Goal: Complete application form: Complete application form

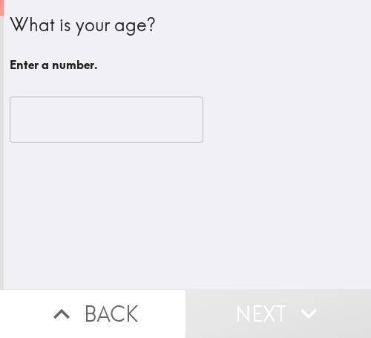
click at [82, 121] on input "number" at bounding box center [107, 120] width 194 height 46
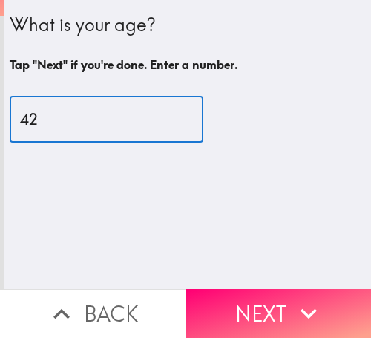
type input "42"
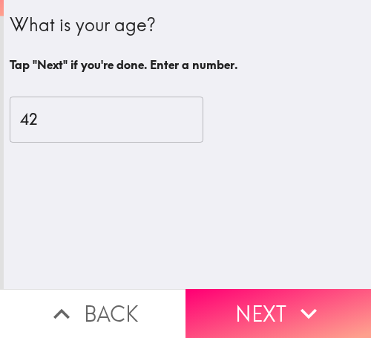
drag, startPoint x: 274, startPoint y: 293, endPoint x: 322, endPoint y: 301, distance: 48.9
click at [274, 293] on button "Next" at bounding box center [279, 313] width 186 height 49
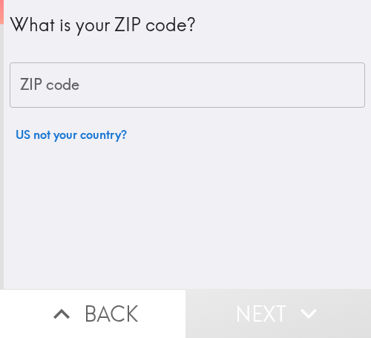
click at [105, 94] on input "ZIP code" at bounding box center [188, 85] width 356 height 46
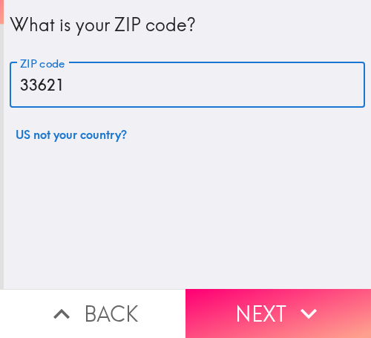
type input "33621"
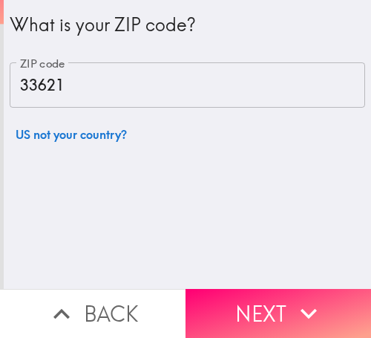
drag, startPoint x: 270, startPoint y: 300, endPoint x: 350, endPoint y: 300, distance: 80.9
click at [270, 300] on button "Next" at bounding box center [279, 313] width 186 height 49
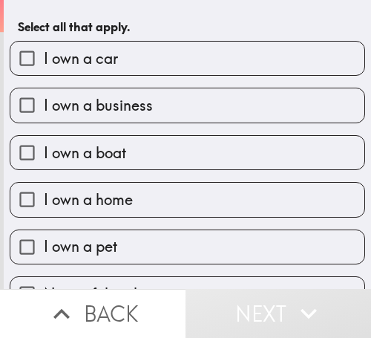
scroll to position [72, 0]
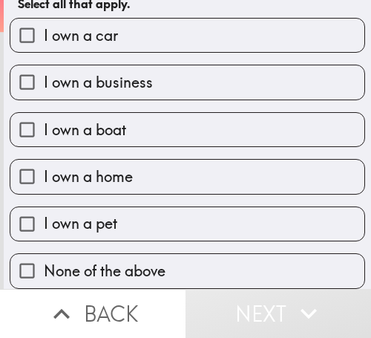
click at [146, 147] on div "I own a home" at bounding box center [182, 170] width 368 height 47
click at [147, 73] on span "I own a business" at bounding box center [98, 82] width 109 height 21
click at [44, 73] on input "I own a business" at bounding box center [26, 81] width 33 height 33
checkbox input "true"
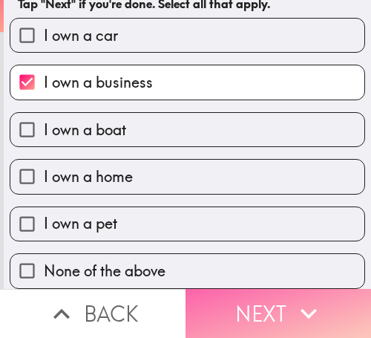
click at [293, 301] on icon "button" at bounding box center [309, 313] width 33 height 33
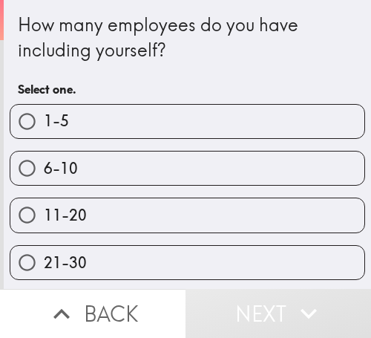
click at [71, 161] on span "6-10" at bounding box center [61, 168] width 34 height 21
click at [44, 161] on input "6-10" at bounding box center [26, 167] width 33 height 33
radio input "true"
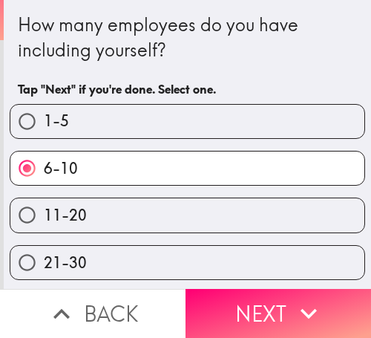
click at [304, 301] on icon "button" at bounding box center [309, 313] width 33 height 33
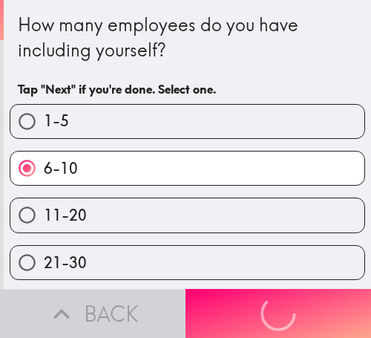
click at [309, 57] on div "How many employees do you have including yourself?" at bounding box center [187, 38] width 339 height 50
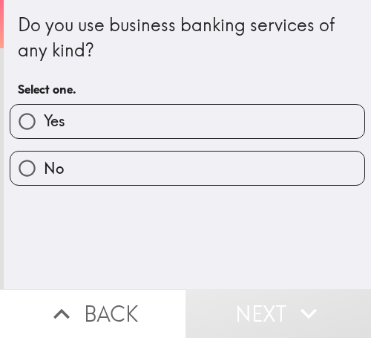
click at [111, 115] on label "Yes" at bounding box center [187, 121] width 354 height 33
click at [44, 115] on input "Yes" at bounding box center [26, 121] width 33 height 33
radio input "true"
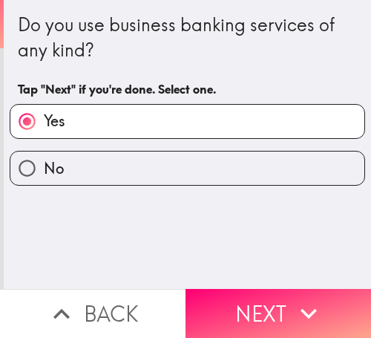
drag, startPoint x: 267, startPoint y: 298, endPoint x: 370, endPoint y: 298, distance: 103.2
click at [268, 298] on button "Next" at bounding box center [279, 313] width 186 height 49
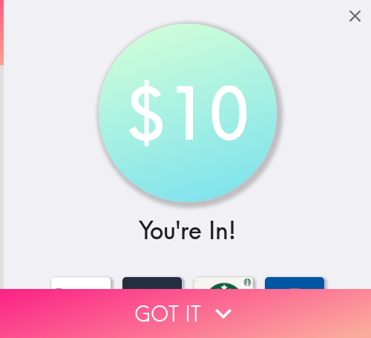
click at [210, 310] on icon "button" at bounding box center [223, 313] width 33 height 33
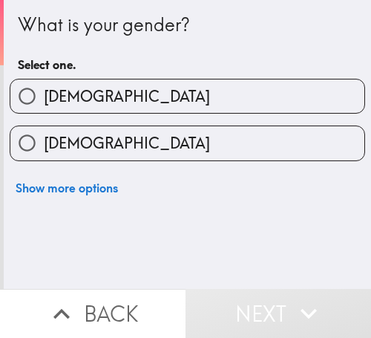
drag, startPoint x: 93, startPoint y: 94, endPoint x: 350, endPoint y: 132, distance: 259.7
click at [94, 94] on label "[DEMOGRAPHIC_DATA]" at bounding box center [187, 95] width 354 height 33
click at [44, 94] on input "[DEMOGRAPHIC_DATA]" at bounding box center [26, 95] width 33 height 33
radio input "true"
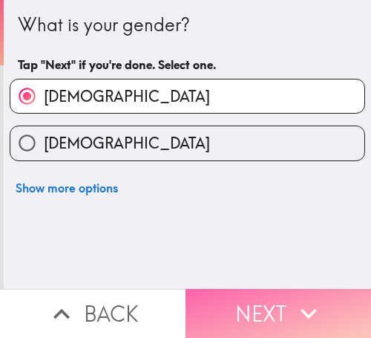
click at [293, 301] on icon "button" at bounding box center [309, 313] width 33 height 33
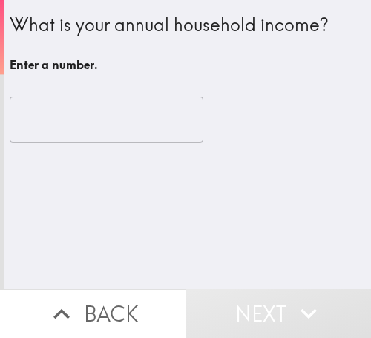
click at [121, 106] on input "number" at bounding box center [107, 120] width 194 height 46
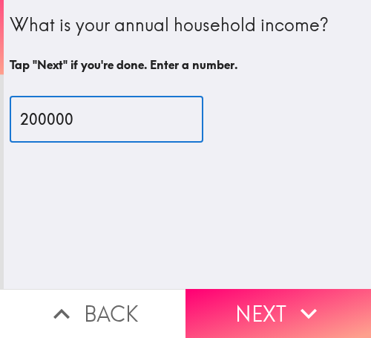
type input "200000"
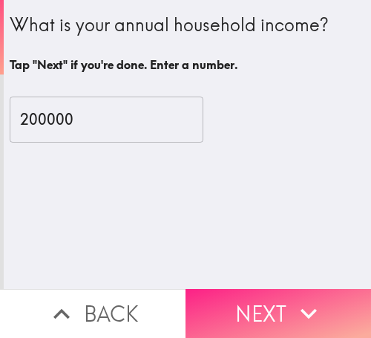
click at [229, 296] on button "Next" at bounding box center [279, 313] width 186 height 49
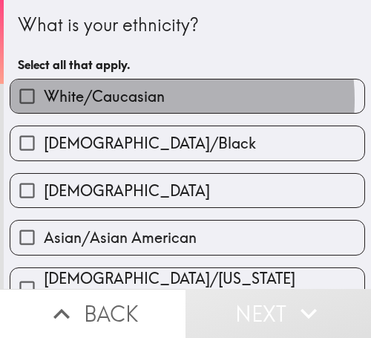
click at [147, 99] on span "White/Caucasian" at bounding box center [104, 96] width 121 height 21
click at [44, 99] on input "White/Caucasian" at bounding box center [26, 95] width 33 height 33
checkbox input "true"
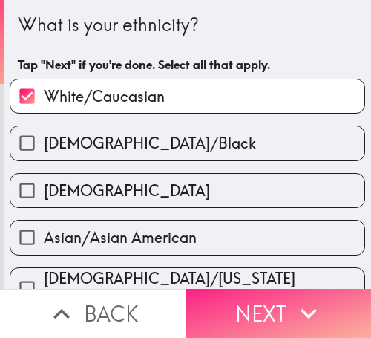
drag, startPoint x: 296, startPoint y: 310, endPoint x: 370, endPoint y: 305, distance: 74.4
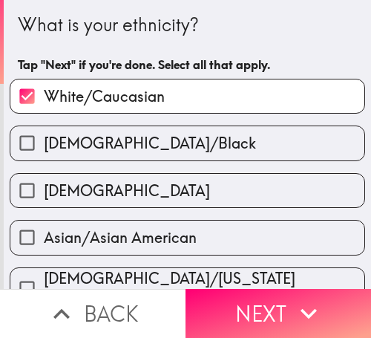
click at [296, 309] on icon "button" at bounding box center [309, 313] width 33 height 33
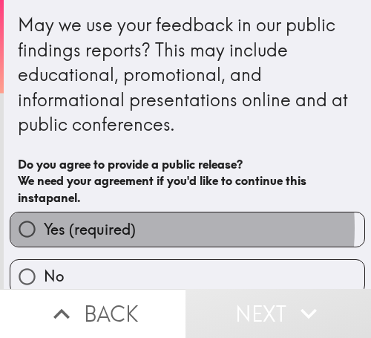
drag, startPoint x: 99, startPoint y: 228, endPoint x: 353, endPoint y: 232, distance: 253.2
click at [100, 228] on span "Yes (required)" at bounding box center [90, 229] width 92 height 21
click at [44, 228] on input "Yes (required)" at bounding box center [26, 228] width 33 height 33
radio input "true"
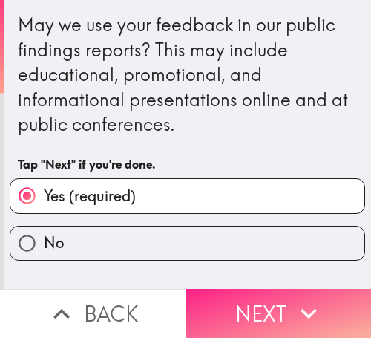
click at [261, 293] on button "Next" at bounding box center [279, 313] width 186 height 49
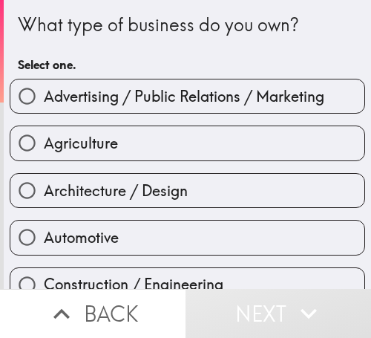
drag, startPoint x: 87, startPoint y: 151, endPoint x: 101, endPoint y: 200, distance: 51.7
click at [87, 151] on span "Agriculture" at bounding box center [81, 143] width 74 height 21
click at [44, 151] on input "Agriculture" at bounding box center [26, 142] width 33 height 33
radio input "true"
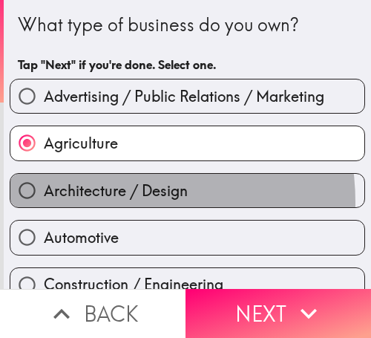
click at [101, 203] on label "Architecture / Design" at bounding box center [187, 190] width 354 height 33
click at [44, 203] on input "Architecture / Design" at bounding box center [26, 190] width 33 height 33
radio input "true"
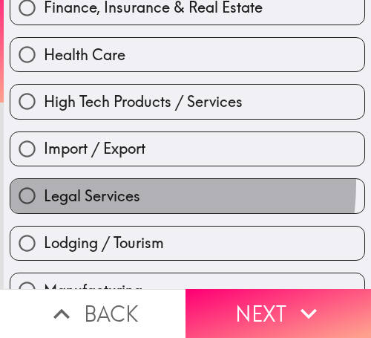
click at [104, 183] on label "Legal Services" at bounding box center [187, 195] width 354 height 33
click at [44, 183] on input "Legal Services" at bounding box center [26, 195] width 33 height 33
radio input "true"
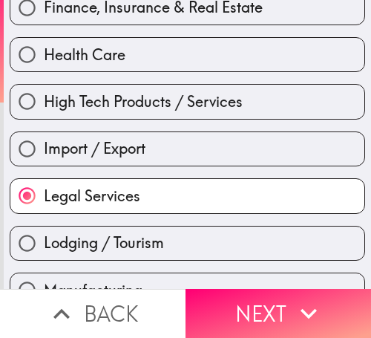
scroll to position [148, 0]
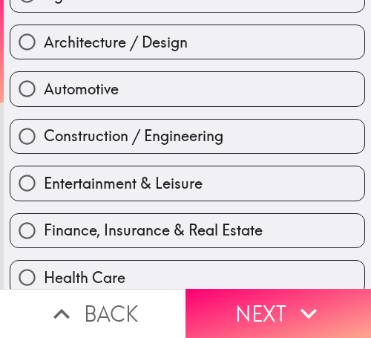
click at [117, 168] on label "Entertainment & Leisure" at bounding box center [187, 182] width 354 height 33
click at [44, 168] on input "Entertainment & Leisure" at bounding box center [26, 182] width 33 height 33
radio input "true"
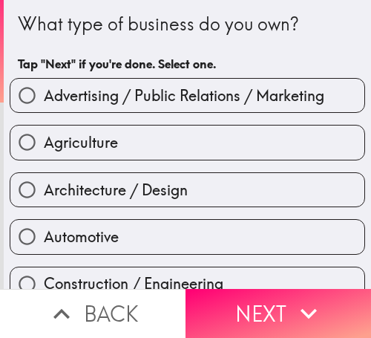
scroll to position [0, 0]
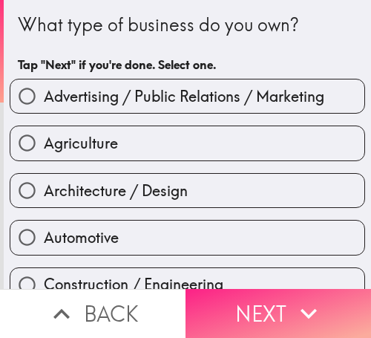
drag, startPoint x: 283, startPoint y: 293, endPoint x: 359, endPoint y: 301, distance: 76.9
click at [283, 293] on button "Next" at bounding box center [279, 313] width 186 height 49
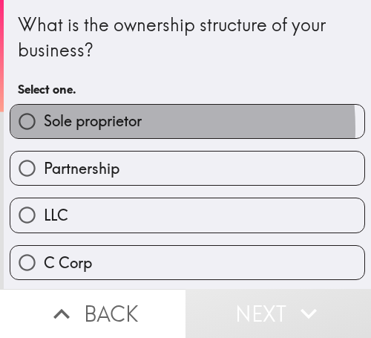
click at [88, 128] on span "Sole proprietor" at bounding box center [93, 121] width 98 height 21
click at [44, 128] on input "Sole proprietor" at bounding box center [26, 121] width 33 height 33
radio input "true"
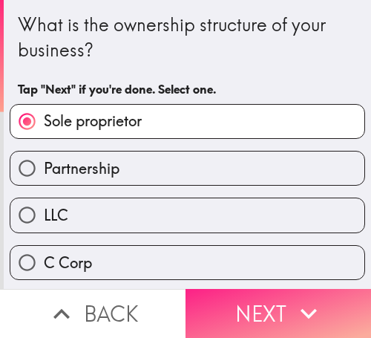
drag, startPoint x: 258, startPoint y: 298, endPoint x: 363, endPoint y: 299, distance: 104.7
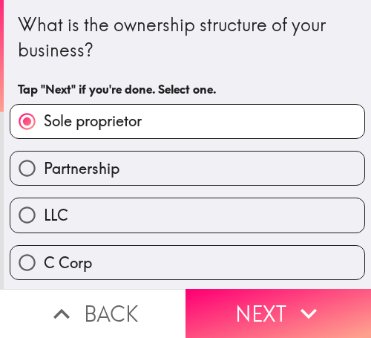
click at [261, 299] on button "Next" at bounding box center [279, 313] width 186 height 49
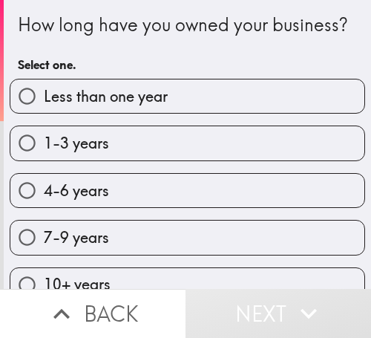
drag, startPoint x: 114, startPoint y: 208, endPoint x: 287, endPoint y: 235, distance: 175.0
click at [118, 207] on label "4-6 years" at bounding box center [187, 190] width 354 height 33
click at [44, 207] on input "4-6 years" at bounding box center [26, 190] width 33 height 33
radio input "true"
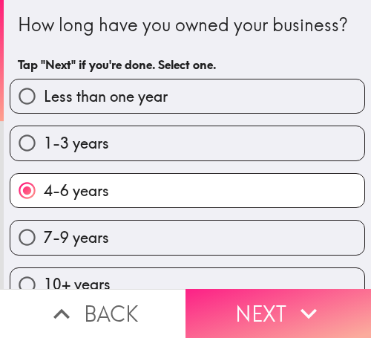
drag, startPoint x: 301, startPoint y: 301, endPoint x: 357, endPoint y: 298, distance: 56.6
click at [301, 301] on icon "button" at bounding box center [309, 313] width 33 height 33
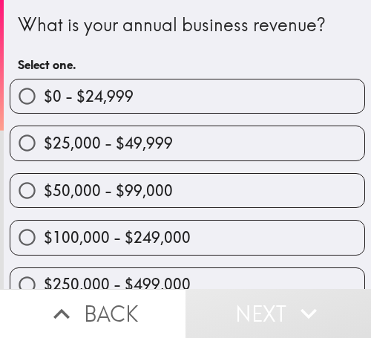
scroll to position [74, 0]
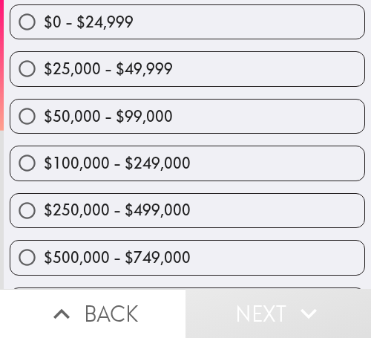
drag, startPoint x: 186, startPoint y: 213, endPoint x: 309, endPoint y: 211, distance: 123.3
click at [186, 212] on label "$250,000 - $499,000" at bounding box center [187, 210] width 354 height 33
click at [44, 212] on input "$250,000 - $499,000" at bounding box center [26, 210] width 33 height 33
radio input "true"
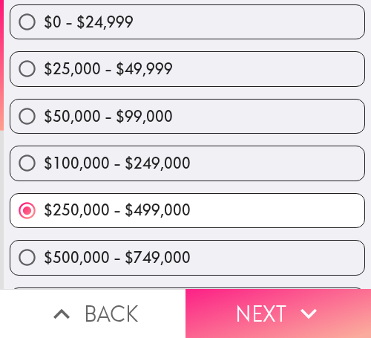
drag, startPoint x: 249, startPoint y: 319, endPoint x: 268, endPoint y: 313, distance: 20.0
click at [249, 316] on button "Next" at bounding box center [279, 313] width 186 height 49
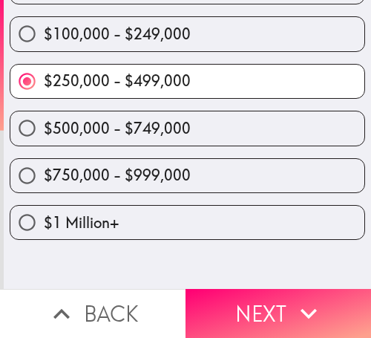
scroll to position [0, 0]
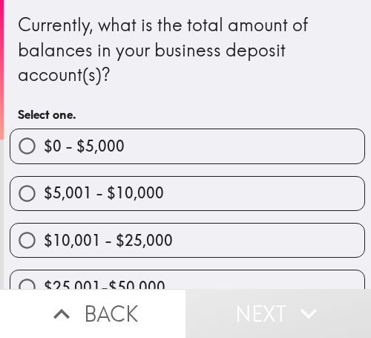
scroll to position [223, 0]
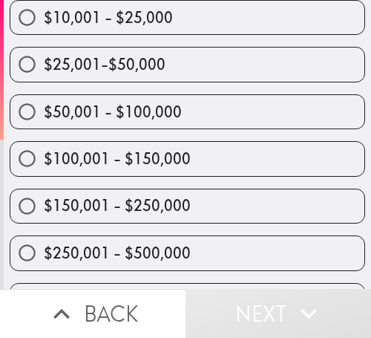
click at [140, 200] on span "$150,001 - $250,000" at bounding box center [117, 205] width 147 height 21
click at [44, 200] on input "$150,001 - $250,000" at bounding box center [26, 205] width 33 height 33
radio input "true"
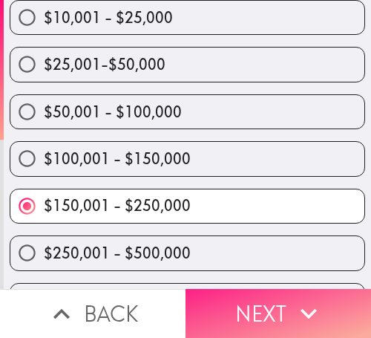
drag, startPoint x: 271, startPoint y: 297, endPoint x: 258, endPoint y: 311, distance: 19.4
click at [271, 297] on button "Next" at bounding box center [279, 313] width 186 height 49
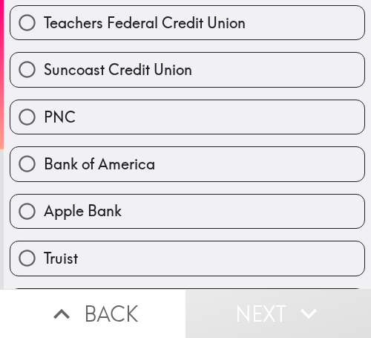
scroll to position [148, 0]
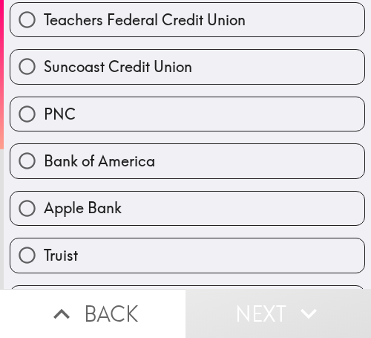
click at [138, 143] on div "Bank of America" at bounding box center [188, 160] width 356 height 35
click at [147, 198] on label "Apple Bank" at bounding box center [187, 208] width 354 height 33
click at [44, 198] on input "Apple Bank" at bounding box center [26, 208] width 33 height 33
radio input "true"
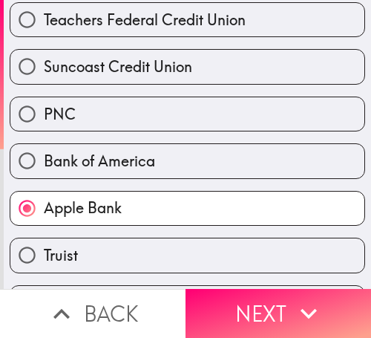
click at [136, 140] on div "Bank of America" at bounding box center [182, 154] width 368 height 47
click at [145, 47] on div "Suncoast Credit Union" at bounding box center [182, 60] width 368 height 47
click at [140, 82] on label "Suncoast Credit Union" at bounding box center [187, 66] width 354 height 33
click at [44, 82] on input "Suncoast Credit Union" at bounding box center [26, 66] width 33 height 33
radio input "true"
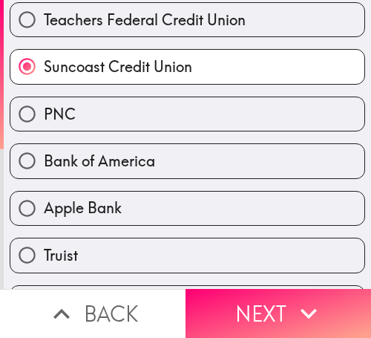
drag, startPoint x: 138, startPoint y: 117, endPoint x: 359, endPoint y: 117, distance: 221.3
click at [140, 117] on label "PNC" at bounding box center [187, 113] width 354 height 33
click at [44, 117] on input "PNC" at bounding box center [26, 113] width 33 height 33
radio input "true"
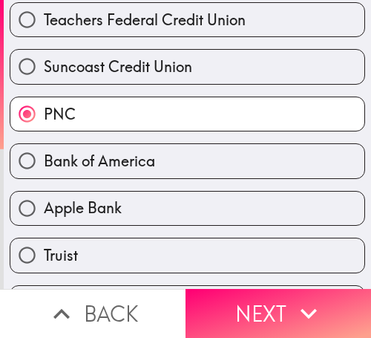
drag, startPoint x: 226, startPoint y: 296, endPoint x: 367, endPoint y: 302, distance: 141.2
click at [227, 296] on button "Next" at bounding box center [279, 313] width 186 height 49
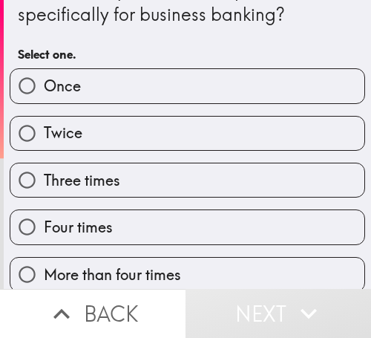
scroll to position [122, 0]
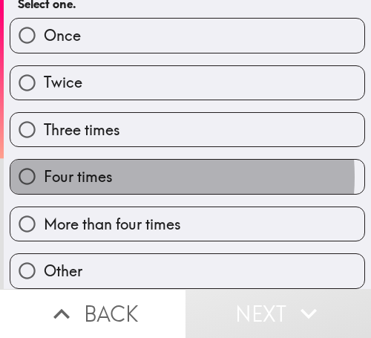
click at [126, 166] on label "Four times" at bounding box center [187, 176] width 354 height 33
click at [44, 166] on input "Four times" at bounding box center [26, 176] width 33 height 33
radio input "true"
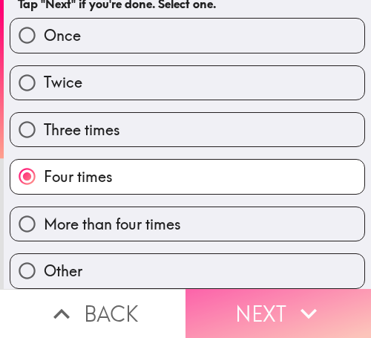
click at [274, 301] on button "Next" at bounding box center [279, 313] width 186 height 49
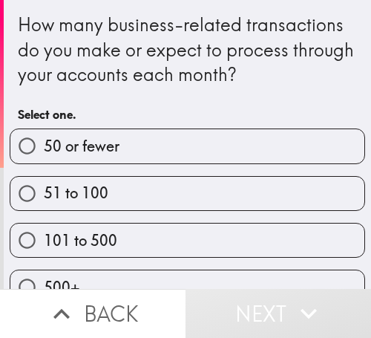
scroll to position [27, 0]
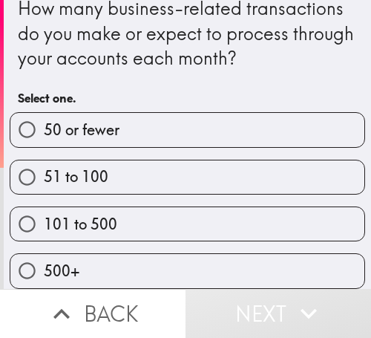
click at [138, 195] on div "101 to 500" at bounding box center [182, 218] width 368 height 47
drag, startPoint x: 266, startPoint y: 215, endPoint x: 281, endPoint y: 214, distance: 14.9
click at [267, 215] on label "101 to 500" at bounding box center [187, 223] width 354 height 33
click at [44, 215] on input "101 to 500" at bounding box center [26, 223] width 33 height 33
radio input "true"
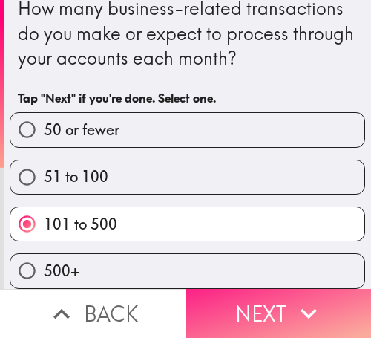
drag, startPoint x: 247, startPoint y: 313, endPoint x: 293, endPoint y: 311, distance: 45.3
click at [247, 313] on button "Next" at bounding box center [279, 313] width 186 height 49
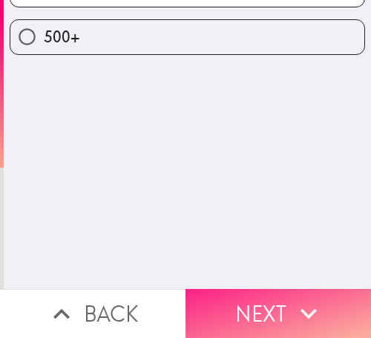
scroll to position [0, 0]
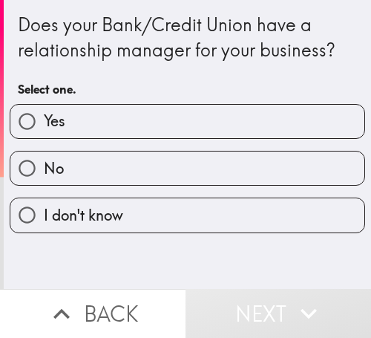
drag, startPoint x: 122, startPoint y: 116, endPoint x: 130, endPoint y: 114, distance: 8.3
click at [123, 116] on label "Yes" at bounding box center [187, 121] width 354 height 33
click at [44, 116] on input "Yes" at bounding box center [26, 121] width 33 height 33
radio input "true"
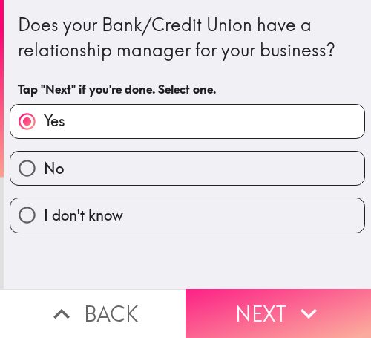
click at [272, 301] on button "Next" at bounding box center [279, 313] width 186 height 49
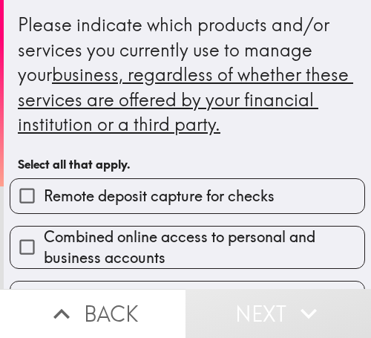
click at [117, 201] on span "Remote deposit capture for checks" at bounding box center [159, 196] width 231 height 21
click at [44, 201] on input "Remote deposit capture for checks" at bounding box center [26, 195] width 33 height 33
checkbox input "true"
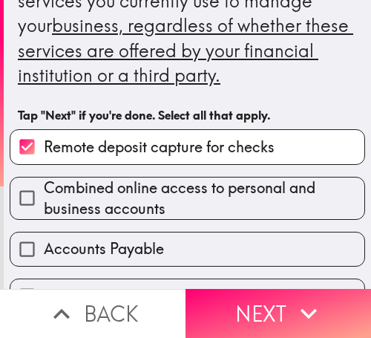
scroll to position [74, 0]
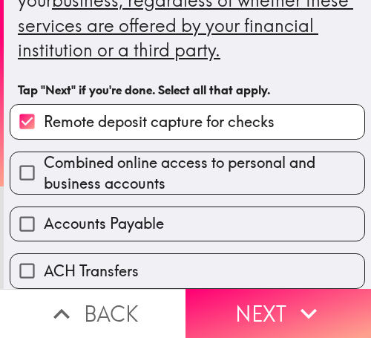
click at [123, 179] on span "Combined online access to personal and business accounts" at bounding box center [204, 173] width 321 height 42
click at [44, 179] on input "Combined online access to personal and business accounts" at bounding box center [26, 172] width 33 height 33
checkbox input "true"
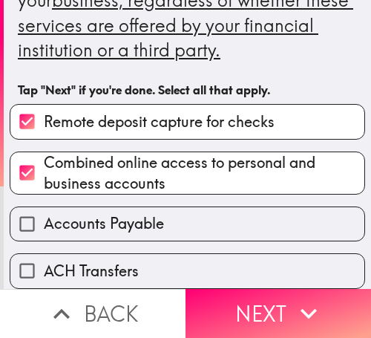
click at [133, 223] on span "Accounts Payable" at bounding box center [104, 223] width 120 height 21
click at [44, 223] on input "Accounts Payable" at bounding box center [26, 223] width 33 height 33
checkbox input "true"
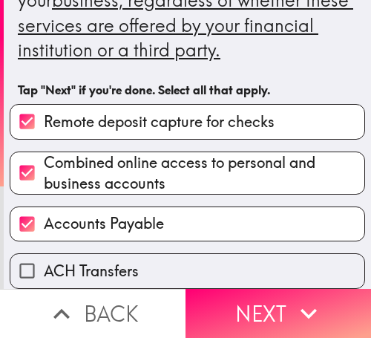
scroll to position [297, 0]
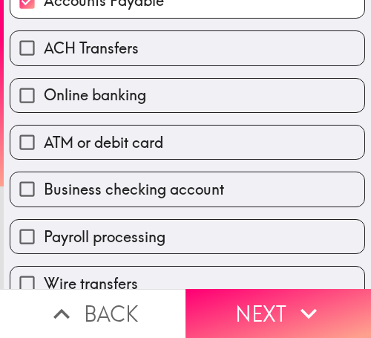
click at [132, 197] on span "Business checking account" at bounding box center [134, 189] width 180 height 21
click at [44, 197] on input "Business checking account" at bounding box center [26, 188] width 33 height 33
checkbox input "true"
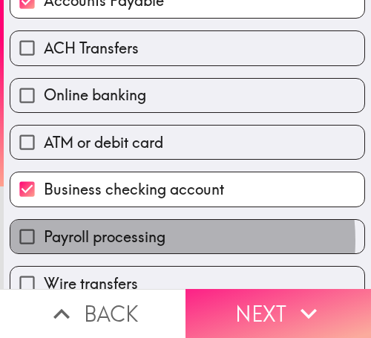
drag, startPoint x: 143, startPoint y: 241, endPoint x: 261, endPoint y: 279, distance: 124.9
click at [146, 241] on span "Payroll processing" at bounding box center [105, 236] width 122 height 21
click at [44, 241] on input "Payroll processing" at bounding box center [26, 236] width 33 height 33
checkbox input "true"
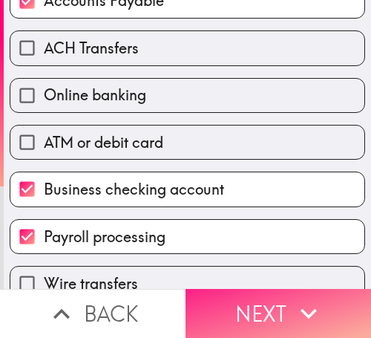
click at [262, 293] on button "Next" at bounding box center [279, 313] width 186 height 49
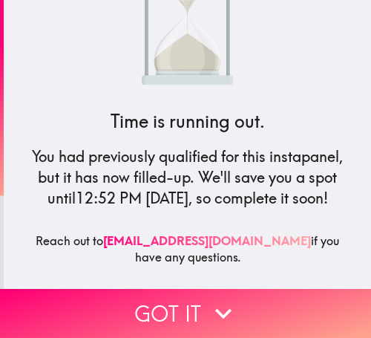
scroll to position [97, 0]
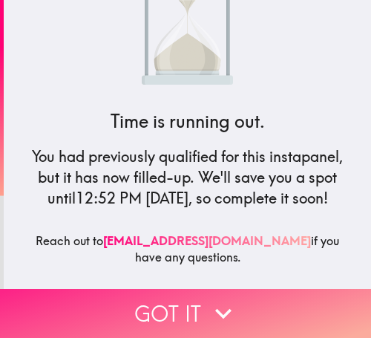
click at [224, 318] on icon "button" at bounding box center [223, 313] width 33 height 33
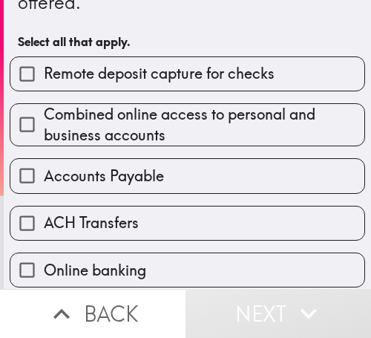
scroll to position [297, 0]
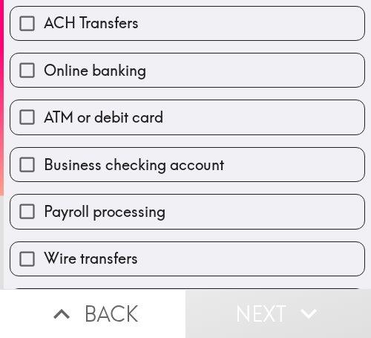
drag, startPoint x: 160, startPoint y: 140, endPoint x: 151, endPoint y: 99, distance: 42.0
click at [160, 137] on div "Business checking account" at bounding box center [182, 158] width 368 height 47
click at [143, 88] on div "ATM or debit card" at bounding box center [182, 111] width 368 height 47
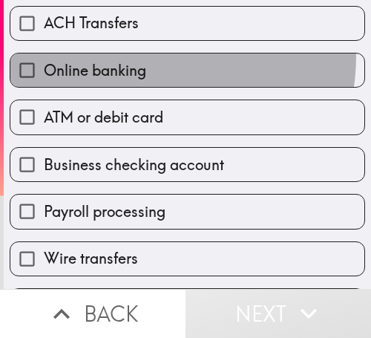
drag, startPoint x: 137, startPoint y: 56, endPoint x: 128, endPoint y: 91, distance: 36.2
click at [137, 59] on label "Online banking" at bounding box center [187, 69] width 354 height 33
click at [44, 59] on input "Online banking" at bounding box center [26, 69] width 33 height 33
checkbox input "true"
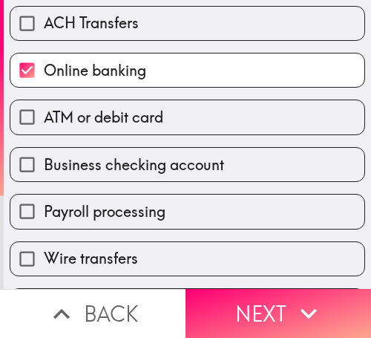
drag, startPoint x: 128, startPoint y: 91, endPoint x: 124, endPoint y: 125, distance: 34.4
click at [127, 92] on div "ATM or debit card" at bounding box center [182, 111] width 368 height 47
click at [124, 125] on span "ATM or debit card" at bounding box center [104, 117] width 120 height 21
click at [44, 125] on input "ATM or debit card" at bounding box center [26, 116] width 33 height 33
checkbox input "true"
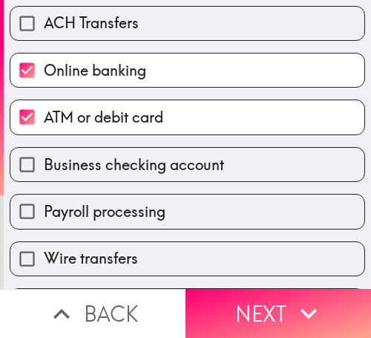
click at [125, 151] on label "Business checking account" at bounding box center [187, 164] width 354 height 33
click at [44, 151] on input "Business checking account" at bounding box center [26, 164] width 33 height 33
checkbox input "true"
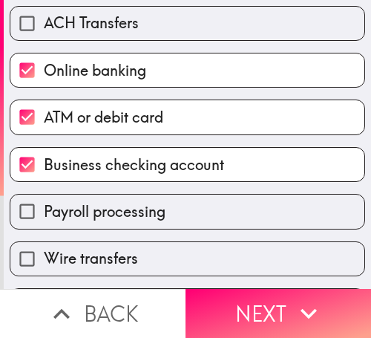
click at [177, 196] on label "Payroll processing" at bounding box center [187, 211] width 354 height 33
click at [44, 196] on input "Payroll processing" at bounding box center [26, 211] width 33 height 33
checkbox input "true"
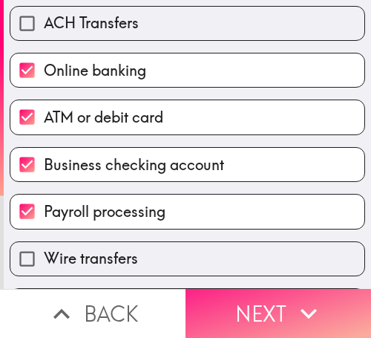
drag, startPoint x: 276, startPoint y: 299, endPoint x: 359, endPoint y: 298, distance: 83.2
click at [276, 298] on button "Next" at bounding box center [279, 313] width 186 height 49
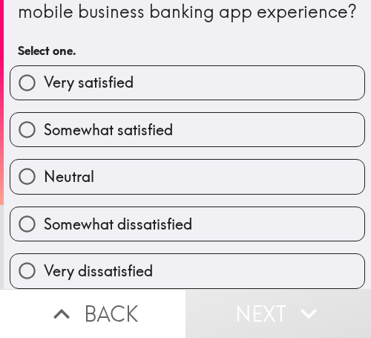
scroll to position [74, 0]
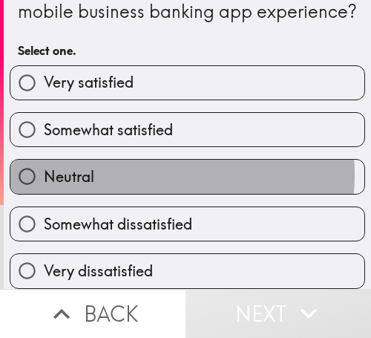
click at [137, 164] on label "Neutral" at bounding box center [187, 176] width 354 height 33
click at [44, 164] on input "Neutral" at bounding box center [26, 176] width 33 height 33
radio input "true"
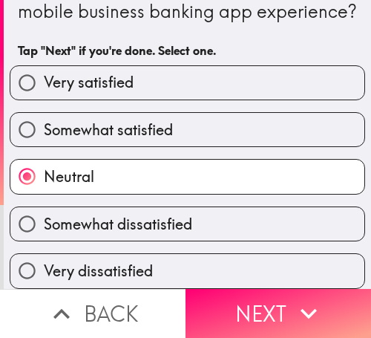
drag, startPoint x: 134, startPoint y: 192, endPoint x: 126, endPoint y: 239, distance: 47.4
click at [134, 195] on div "Somewhat dissatisfied" at bounding box center [182, 218] width 368 height 47
click at [126, 241] on div "Very dissatisfied" at bounding box center [182, 264] width 368 height 47
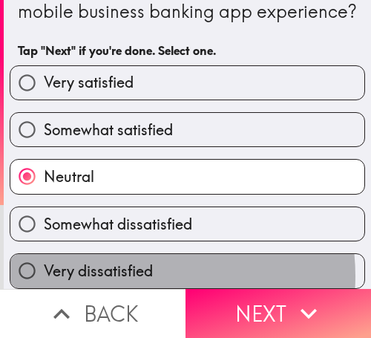
drag, startPoint x: 133, startPoint y: 265, endPoint x: 140, endPoint y: 232, distance: 34.1
click at [133, 264] on span "Very dissatisfied" at bounding box center [98, 271] width 109 height 21
click at [44, 264] on input "Very dissatisfied" at bounding box center [26, 270] width 33 height 33
radio input "true"
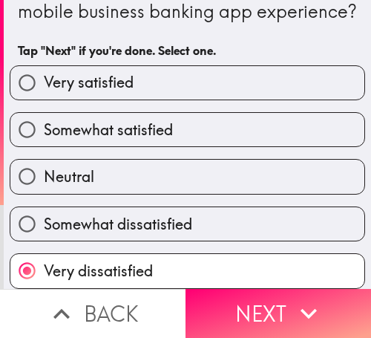
drag, startPoint x: 140, startPoint y: 207, endPoint x: 147, endPoint y: 177, distance: 31.2
click at [143, 207] on label "Somewhat dissatisfied" at bounding box center [187, 223] width 354 height 33
click at [44, 207] on input "Somewhat dissatisfied" at bounding box center [26, 223] width 33 height 33
radio input "true"
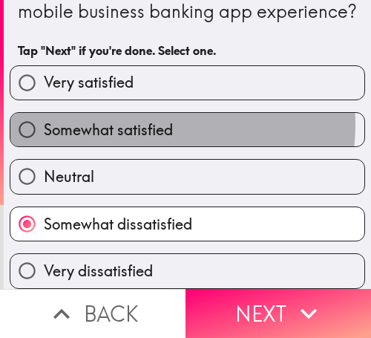
click at [150, 120] on span "Somewhat satisfied" at bounding box center [108, 130] width 129 height 21
click at [44, 114] on input "Somewhat satisfied" at bounding box center [26, 129] width 33 height 33
radio input "true"
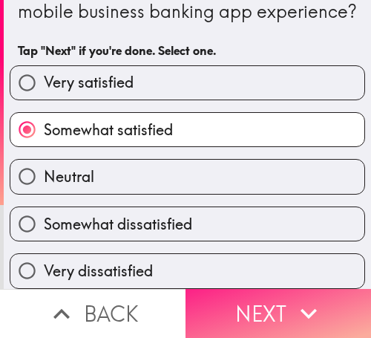
click at [270, 300] on button "Next" at bounding box center [279, 313] width 186 height 49
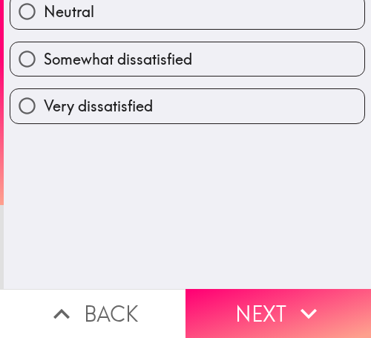
scroll to position [0, 0]
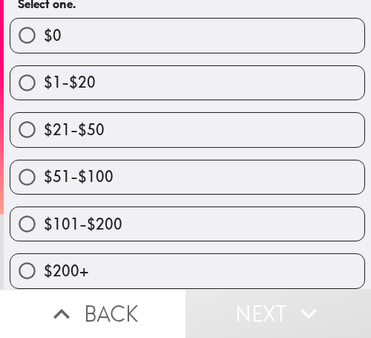
scroll to position [196, 0]
click at [143, 166] on label "$51-$100" at bounding box center [187, 176] width 354 height 33
click at [44, 166] on input "$51-$100" at bounding box center [26, 176] width 33 height 33
radio input "true"
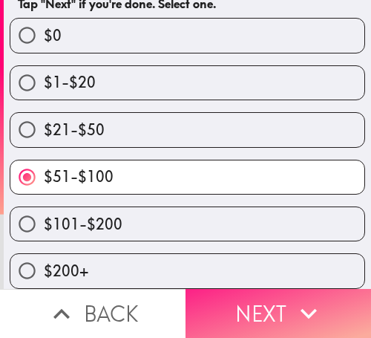
click at [298, 298] on icon "button" at bounding box center [309, 313] width 33 height 33
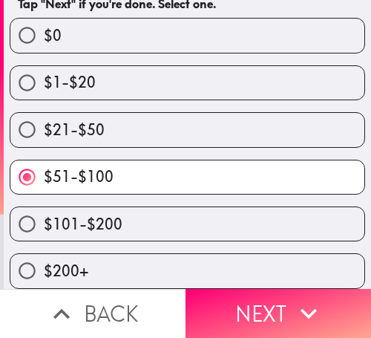
scroll to position [123, 0]
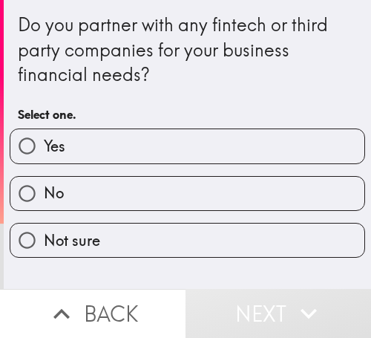
click at [174, 141] on label "Yes" at bounding box center [187, 145] width 354 height 33
click at [44, 141] on input "Yes" at bounding box center [26, 145] width 33 height 33
radio input "true"
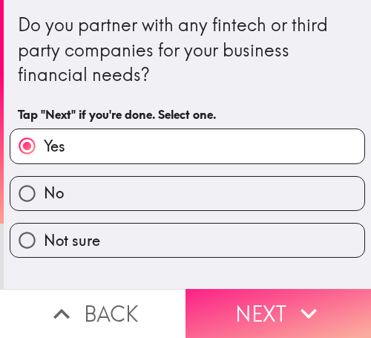
drag, startPoint x: 226, startPoint y: 284, endPoint x: 236, endPoint y: 308, distance: 26.6
click at [223, 289] on button "Next" at bounding box center [279, 313] width 186 height 49
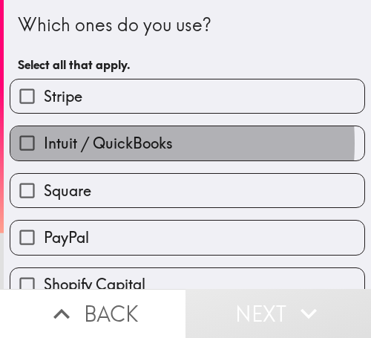
click at [80, 143] on span "Intuit / QuickBooks" at bounding box center [108, 143] width 129 height 21
click at [44, 143] on input "Intuit / QuickBooks" at bounding box center [26, 142] width 33 height 33
checkbox input "true"
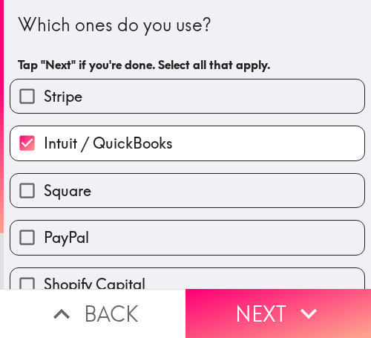
click at [134, 226] on label "PayPal" at bounding box center [187, 237] width 354 height 33
click at [44, 226] on input "PayPal" at bounding box center [26, 237] width 33 height 33
checkbox input "true"
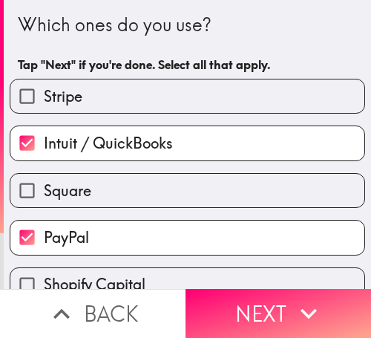
scroll to position [72, 0]
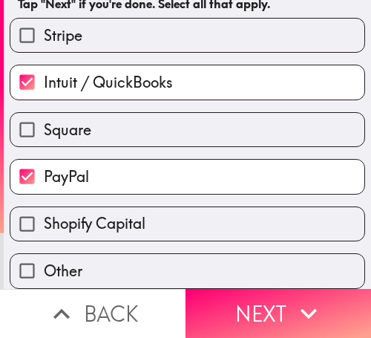
click at [119, 213] on span "Shopify Capital" at bounding box center [95, 223] width 102 height 21
click at [44, 209] on input "Shopify Capital" at bounding box center [26, 223] width 33 height 33
checkbox input "true"
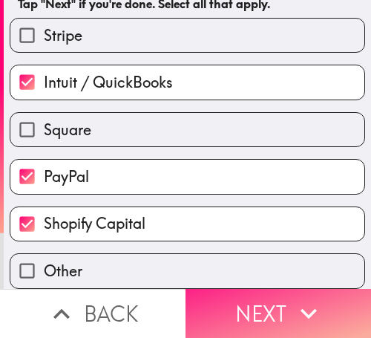
click at [263, 306] on button "Next" at bounding box center [279, 313] width 186 height 49
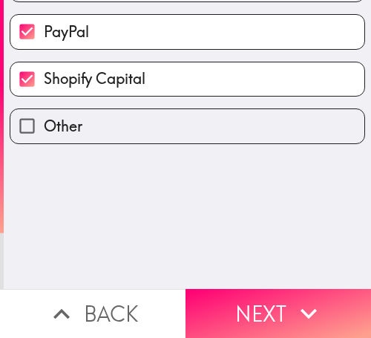
scroll to position [0, 0]
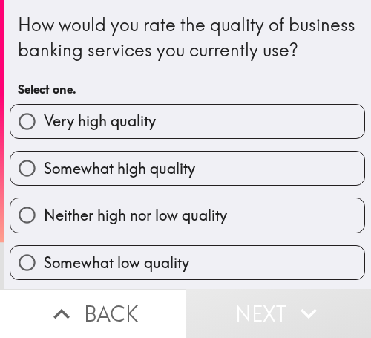
drag, startPoint x: 116, startPoint y: 151, endPoint x: 171, endPoint y: 161, distance: 55.9
click at [116, 131] on span "Very high quality" at bounding box center [100, 121] width 112 height 21
click at [44, 138] on input "Very high quality" at bounding box center [26, 121] width 33 height 33
radio input "true"
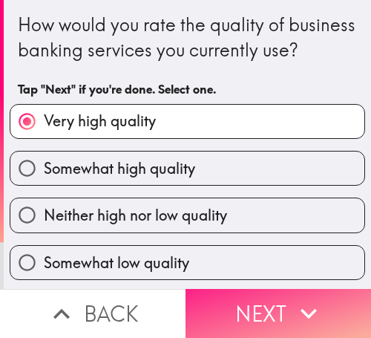
drag, startPoint x: 269, startPoint y: 298, endPoint x: 350, endPoint y: 298, distance: 81.7
click at [269, 298] on button "Next" at bounding box center [279, 313] width 186 height 49
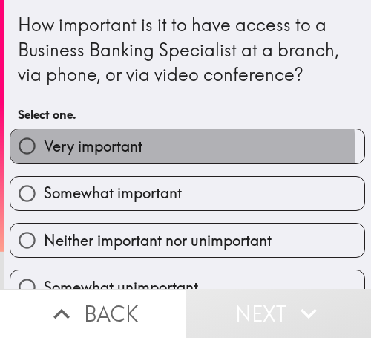
drag, startPoint x: 172, startPoint y: 148, endPoint x: 102, endPoint y: 169, distance: 73.3
click at [152, 148] on label "Very important" at bounding box center [187, 145] width 354 height 33
click at [44, 148] on input "Very important" at bounding box center [26, 145] width 33 height 33
radio input "true"
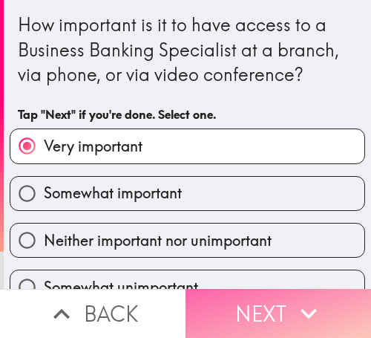
click at [293, 304] on icon "button" at bounding box center [309, 313] width 33 height 33
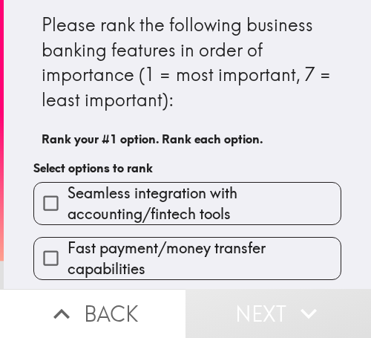
click at [119, 228] on div "Fast payment/money transfer capabilities" at bounding box center [182, 252] width 320 height 55
click at [133, 244] on span "Fast payment/money transfer capabilities" at bounding box center [204, 259] width 273 height 42
click at [68, 244] on input "Fast payment/money transfer capabilities" at bounding box center [50, 257] width 33 height 33
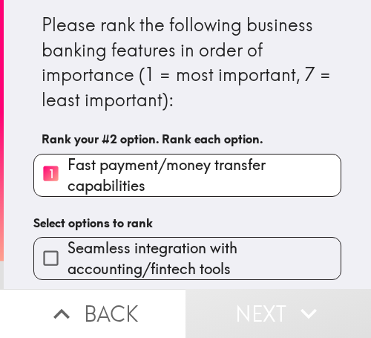
click at [134, 247] on span "Seamless integration with accounting/fintech tools" at bounding box center [204, 259] width 273 height 42
click at [68, 247] on input "Seamless integration with accounting/fintech tools" at bounding box center [50, 257] width 33 height 33
click at [134, 247] on span "Seamless integration with accounting/fintech tools" at bounding box center [204, 259] width 273 height 42
click at [68, 247] on input "Seamless integration with accounting/fintech tools" at bounding box center [50, 257] width 33 height 33
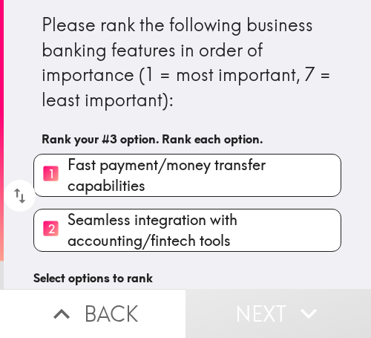
click at [134, 247] on span "Seamless integration with accounting/fintech tools" at bounding box center [204, 230] width 273 height 42
click at [68, 247] on input "2 Seamless integration with accounting/fintech tools" at bounding box center [50, 230] width 33 height 36
click at [134, 247] on span "Seamless integration with accounting/fintech tools" at bounding box center [204, 230] width 273 height 42
click at [68, 247] on input "2 Seamless integration with accounting/fintech tools" at bounding box center [50, 230] width 33 height 36
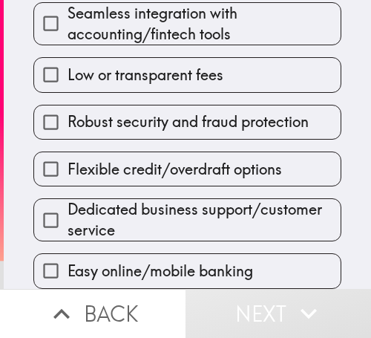
scroll to position [246, 0]
click at [153, 212] on span "Dedicated business support/customer service" at bounding box center [204, 220] width 273 height 42
click at [68, 212] on input "Dedicated business support/customer service" at bounding box center [50, 219] width 33 height 33
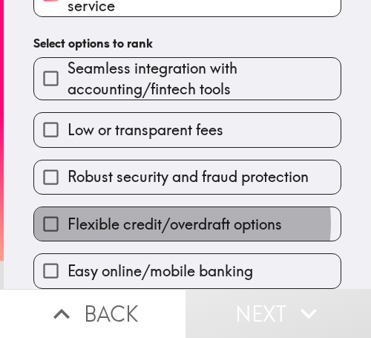
click at [153, 214] on span "Flexible credit/overdraft options" at bounding box center [175, 224] width 215 height 21
click at [68, 212] on input "Flexible credit/overdraft options" at bounding box center [50, 223] width 33 height 33
click at [153, 187] on span "Robust security and fraud protection" at bounding box center [188, 176] width 241 height 21
click at [68, 194] on input "Robust security and fraud protection" at bounding box center [50, 176] width 33 height 33
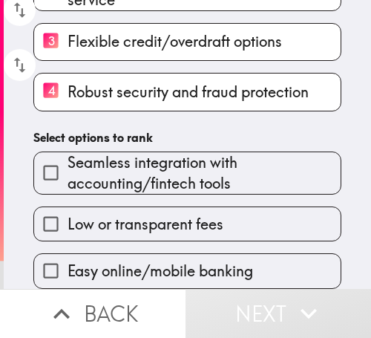
click at [153, 214] on span "Low or transparent fees" at bounding box center [146, 224] width 156 height 21
click at [68, 212] on input "Low or transparent fees" at bounding box center [50, 223] width 33 height 33
click at [153, 194] on span "Seamless integration with accounting/fintech tools" at bounding box center [204, 173] width 273 height 42
click at [68, 189] on input "Seamless integration with accounting/fintech tools" at bounding box center [50, 172] width 33 height 33
click at [153, 212] on div "Please rank the following business banking features in order of importance (1 =…" at bounding box center [188, 23] width 368 height 529
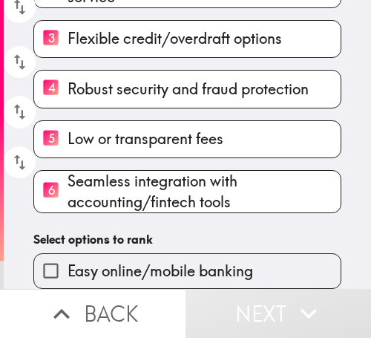
click at [152, 258] on label "Easy online/mobile banking" at bounding box center [187, 270] width 307 height 33
click at [68, 258] on input "Easy online/mobile banking" at bounding box center [50, 270] width 33 height 33
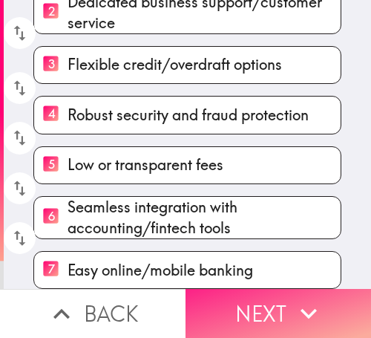
click at [244, 293] on button "Next" at bounding box center [279, 313] width 186 height 49
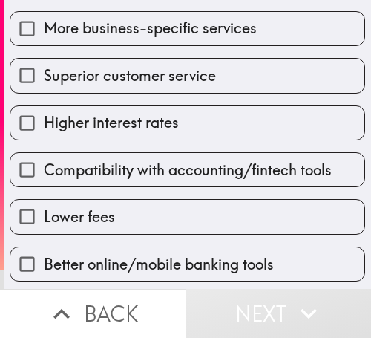
scroll to position [214, 0]
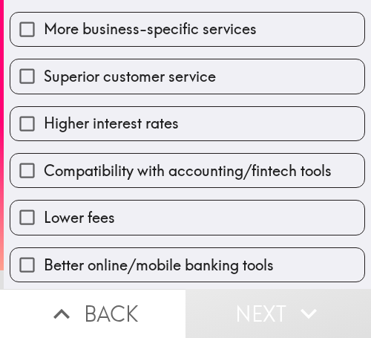
click at [161, 191] on div "Lower fees" at bounding box center [182, 211] width 368 height 47
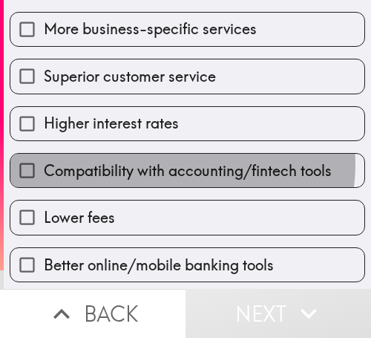
click at [161, 164] on span "Compatibility with accounting/fintech tools" at bounding box center [188, 170] width 288 height 21
click at [44, 164] on input "Compatibility with accounting/fintech tools" at bounding box center [26, 170] width 33 height 33
checkbox input "true"
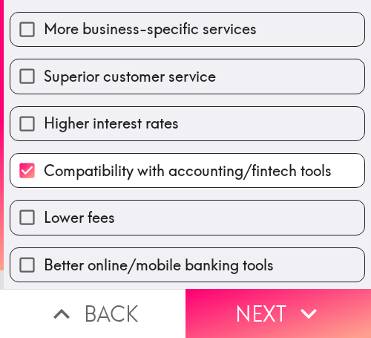
click at [155, 114] on span "Higher interest rates" at bounding box center [111, 123] width 135 height 21
click at [44, 114] on input "Higher interest rates" at bounding box center [26, 123] width 33 height 33
checkbox input "true"
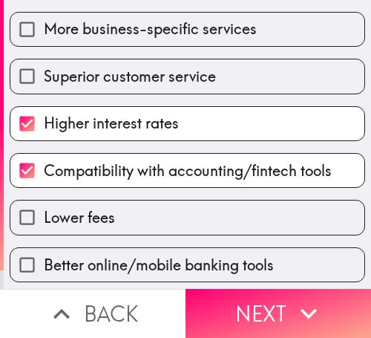
click at [157, 74] on span "Superior customer service" at bounding box center [130, 76] width 172 height 21
click at [44, 74] on input "Superior customer service" at bounding box center [26, 75] width 33 height 33
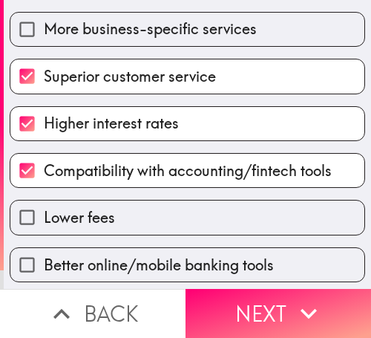
drag, startPoint x: 157, startPoint y: 74, endPoint x: 220, endPoint y: 223, distance: 162.0
click at [160, 73] on span "Superior customer service" at bounding box center [130, 76] width 172 height 21
click at [44, 73] on input "Superior customer service" at bounding box center [26, 75] width 33 height 33
checkbox input "false"
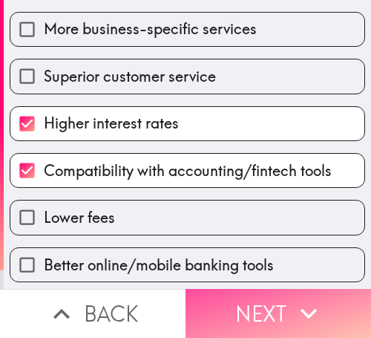
drag, startPoint x: 250, startPoint y: 286, endPoint x: 333, endPoint y: 280, distance: 83.4
click at [251, 289] on button "Next" at bounding box center [279, 313] width 186 height 49
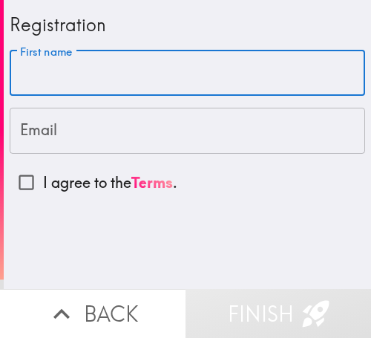
click at [84, 80] on input "First name" at bounding box center [188, 73] width 356 height 46
paste input "[PERSON_NAME]"
type input "[PERSON_NAME]"
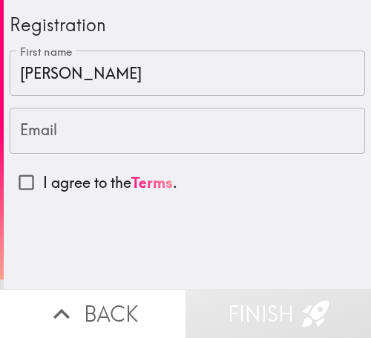
click at [77, 134] on input "Email" at bounding box center [188, 131] width 356 height 46
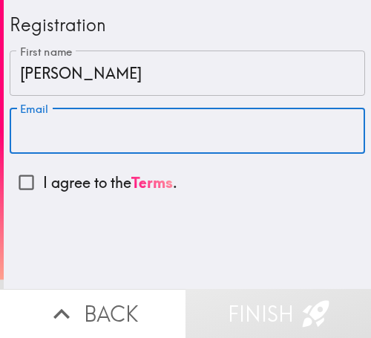
paste input "[EMAIL_ADDRESS][DOMAIN_NAME]"
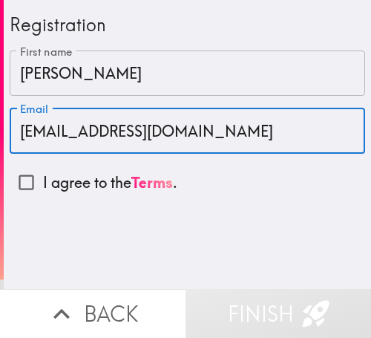
type input "[EMAIL_ADDRESS][DOMAIN_NAME]"
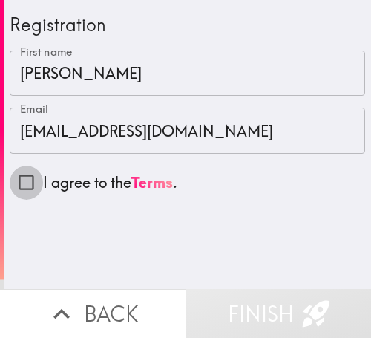
click at [16, 182] on input "I agree to the Terms ." at bounding box center [26, 182] width 33 height 33
checkbox input "true"
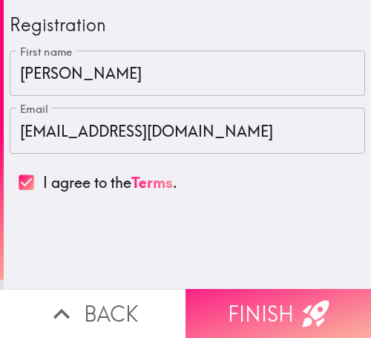
click at [252, 300] on button "Finish" at bounding box center [279, 313] width 186 height 49
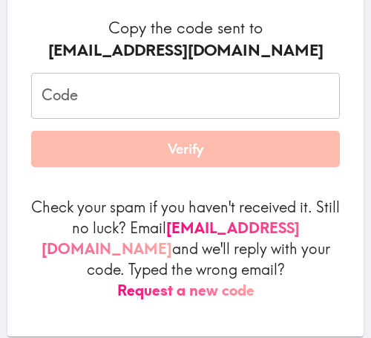
scroll to position [223, 0]
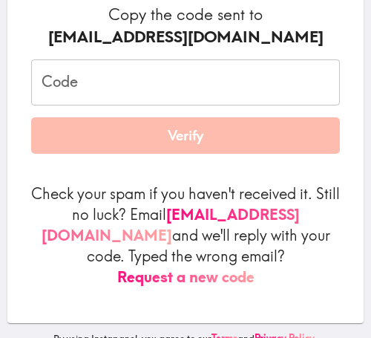
click at [167, 87] on input "Code" at bounding box center [185, 82] width 309 height 46
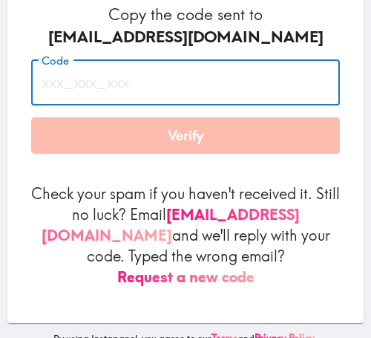
paste input "nET_7B9_Kng"
type input "nET_7B9_Kng"
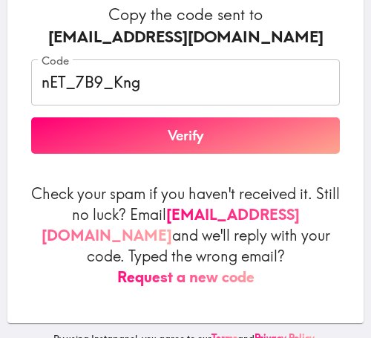
click at [244, 172] on form "Copy the code sent to [EMAIL_ADDRESS][DOMAIN_NAME] Code nET_7B9_Kng Code Verify…" at bounding box center [185, 146] width 309 height 284
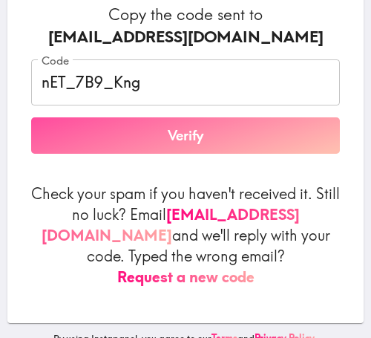
click at [209, 125] on button "Verify" at bounding box center [185, 135] width 309 height 37
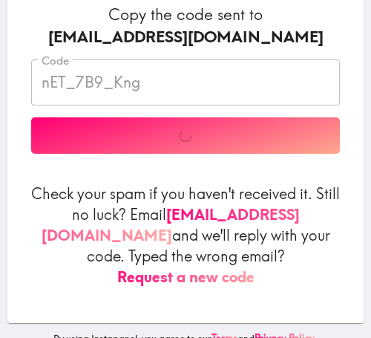
click at [169, 181] on form "Copy the code sent to [EMAIL_ADDRESS][DOMAIN_NAME] Code nET_7B9_Kng Code Verify…" at bounding box center [185, 146] width 309 height 284
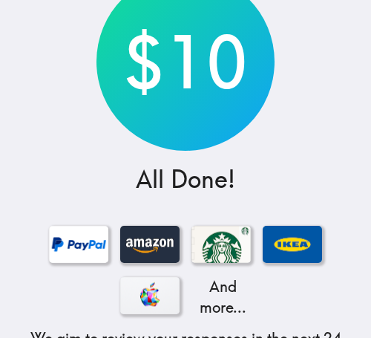
scroll to position [347, 0]
